Goal: Find specific page/section: Find specific page/section

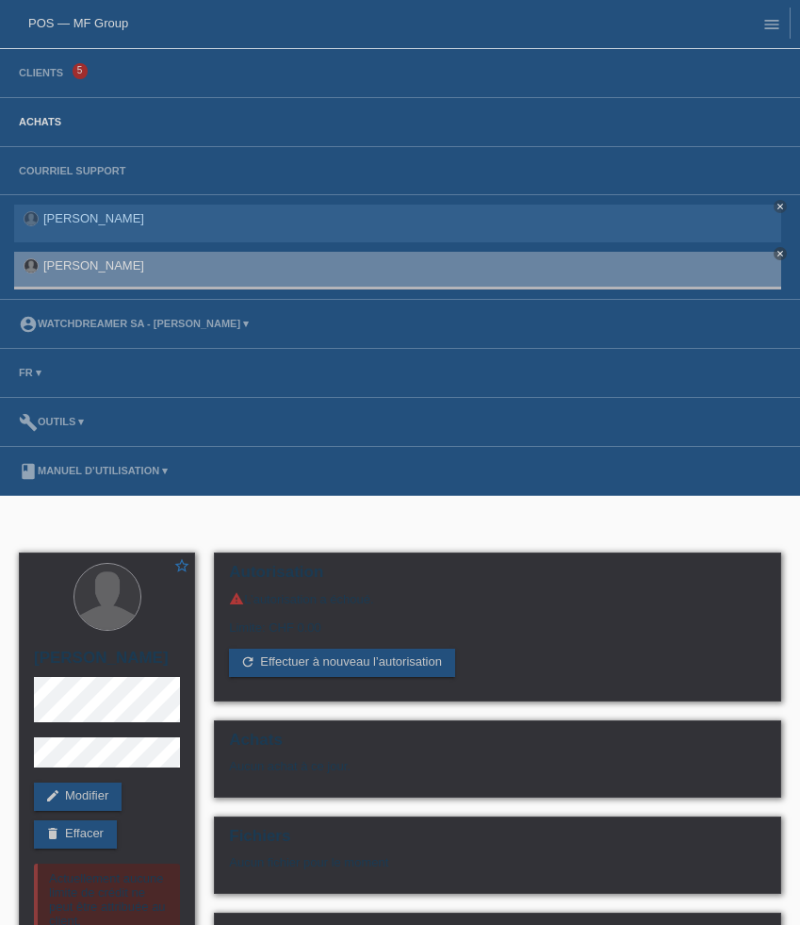
click at [49, 127] on link "Achats" at bounding box center [39, 121] width 61 height 11
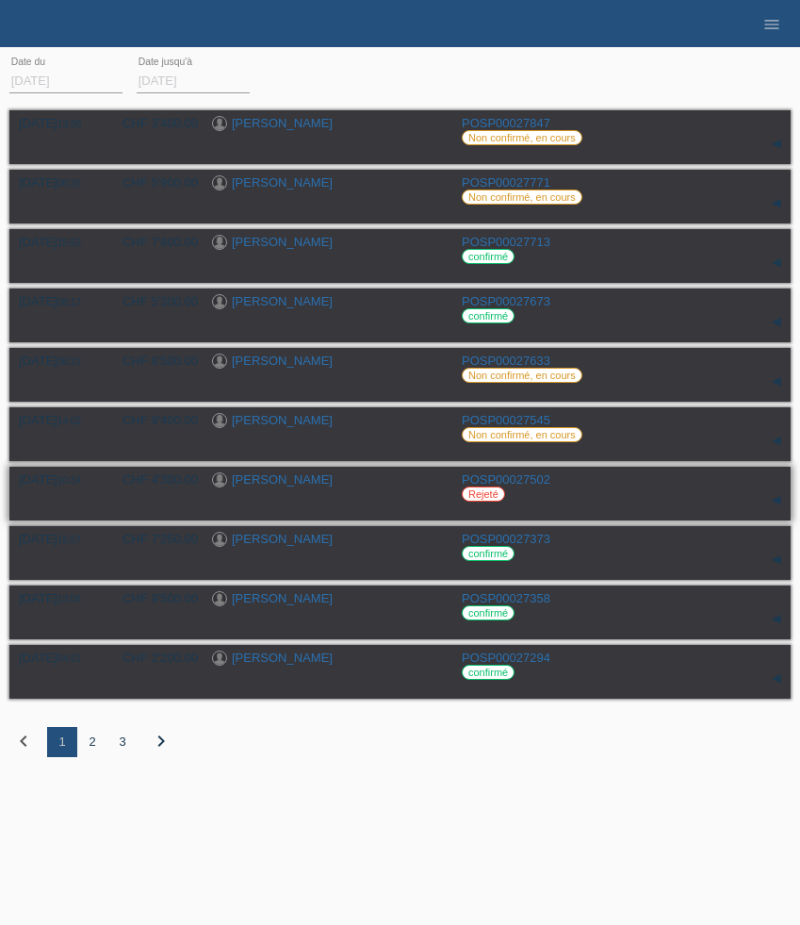
click at [295, 483] on link "[PERSON_NAME]" at bounding box center [282, 479] width 101 height 14
click at [293, 483] on link "[PERSON_NAME]" at bounding box center [282, 479] width 101 height 14
click at [277, 486] on link "[PERSON_NAME]" at bounding box center [282, 479] width 101 height 14
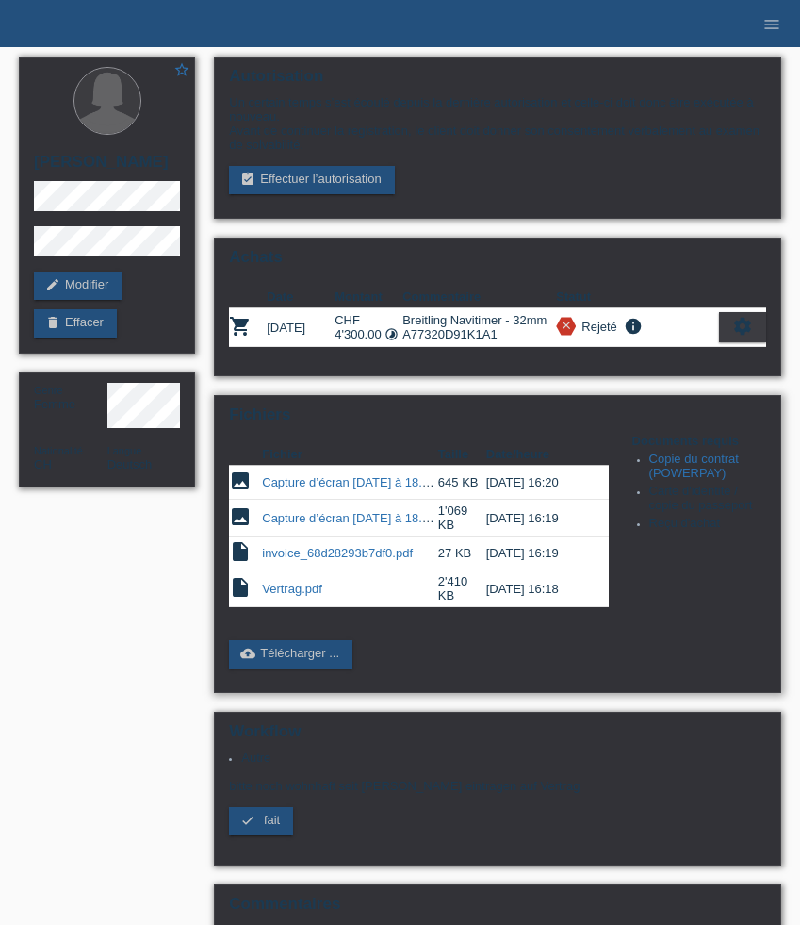
click at [350, 489] on link "Capture d’écran [DATE] à 18.19.54.png" at bounding box center [369, 482] width 214 height 14
click at [706, 480] on link "Copie du contrat (POWERPAY)" at bounding box center [694, 466] width 90 height 28
click at [305, 596] on link "Vertrag.pdf" at bounding box center [292, 589] width 60 height 14
